Goal: Entertainment & Leisure: Browse casually

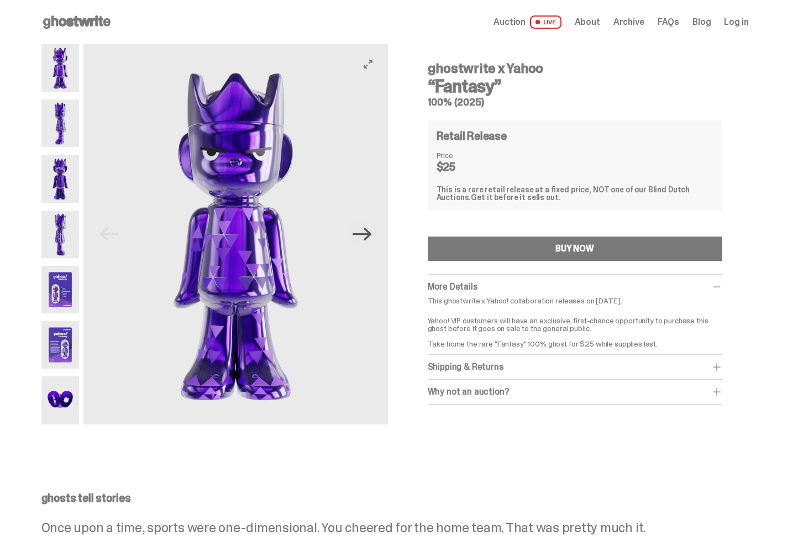
click at [372, 235] on icon "Next" at bounding box center [362, 234] width 19 height 13
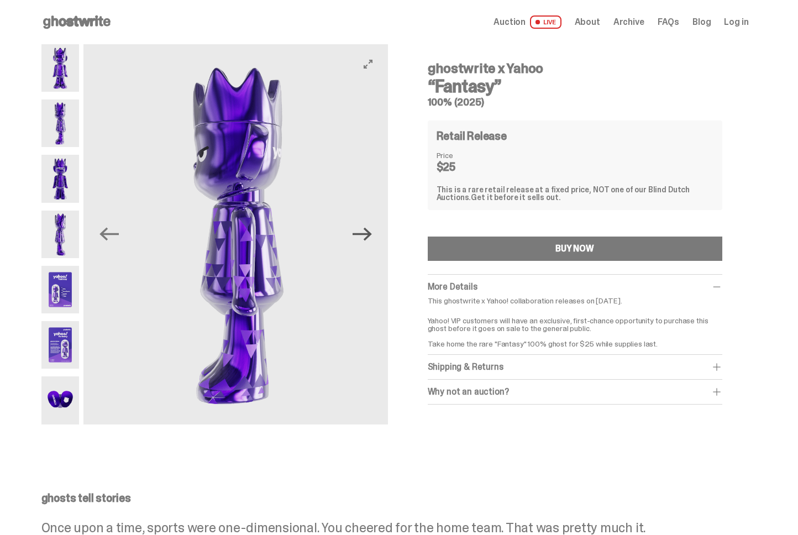
click at [372, 235] on icon "Next" at bounding box center [362, 234] width 19 height 13
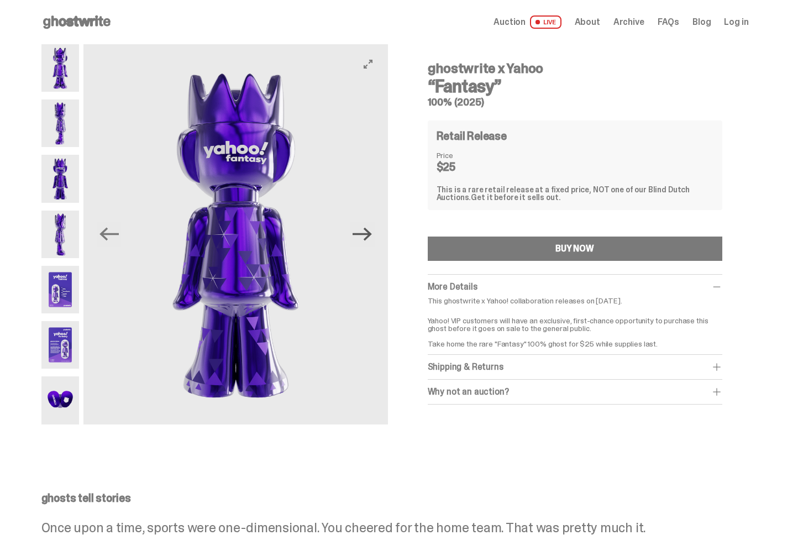
click at [372, 235] on icon "Next" at bounding box center [362, 234] width 19 height 13
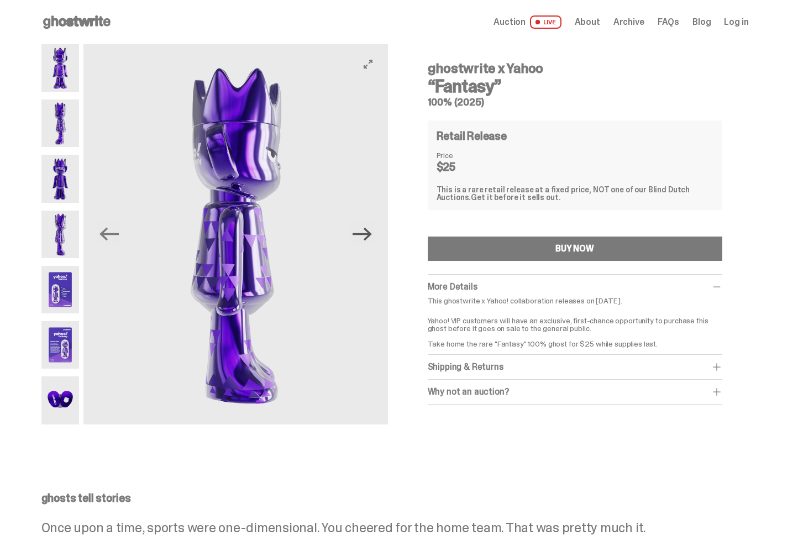
click at [372, 235] on icon "Next" at bounding box center [362, 234] width 19 height 13
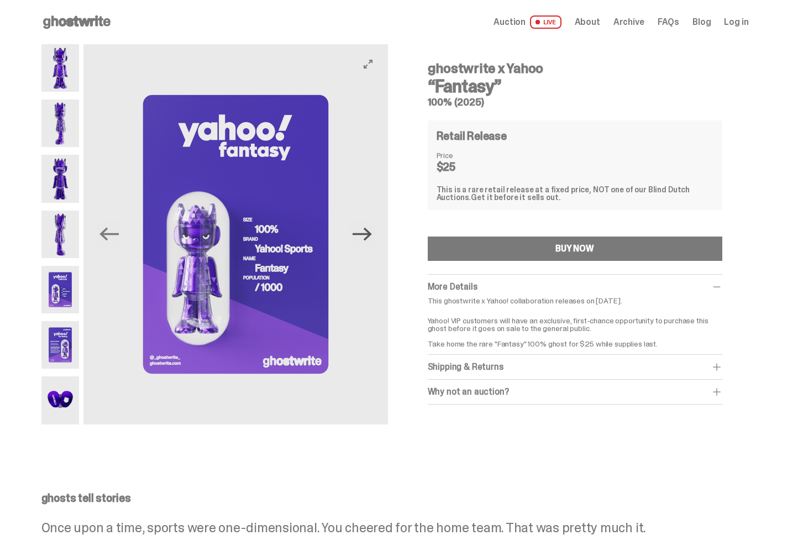
click at [372, 235] on icon "Next" at bounding box center [362, 234] width 19 height 13
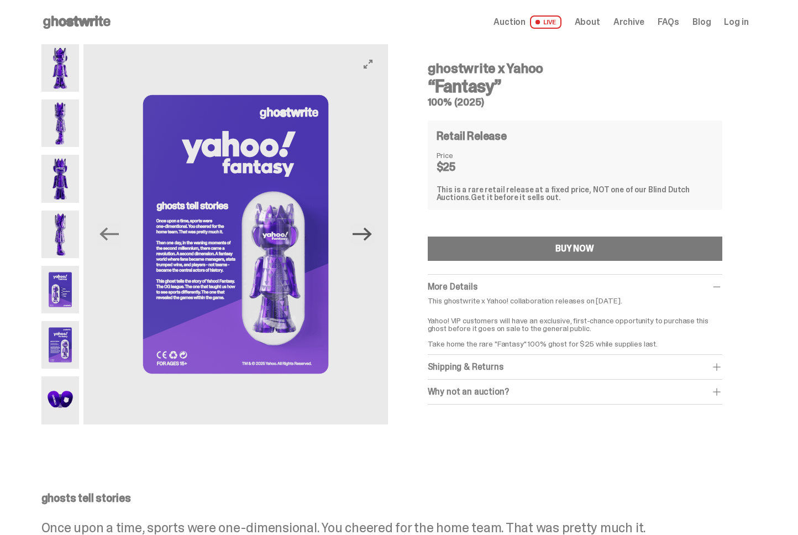
click at [372, 235] on icon "Next" at bounding box center [362, 234] width 19 height 13
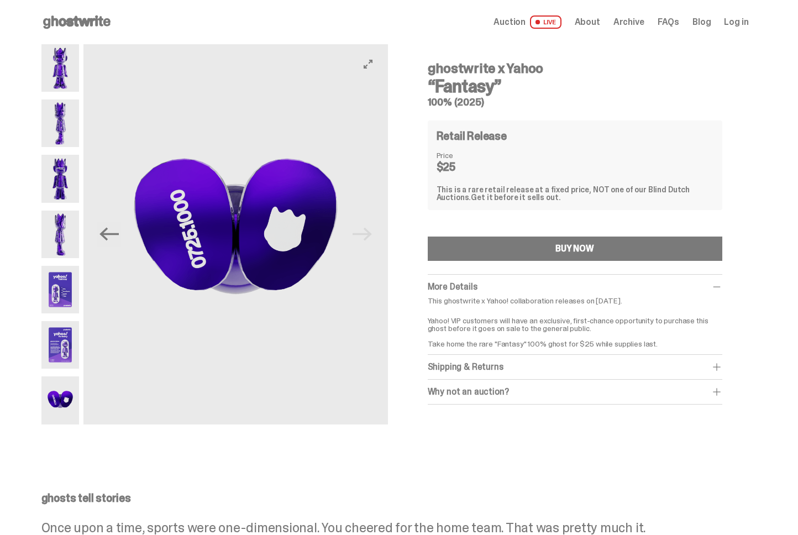
click at [372, 235] on img at bounding box center [235, 234] width 304 height 380
click at [400, 61] on div "Previous Next ghostwrite x Yahoo “Fantasy” 100% (2025) Retail Release Price $25…" at bounding box center [394, 241] width 707 height 395
